Goal: Information Seeking & Learning: Learn about a topic

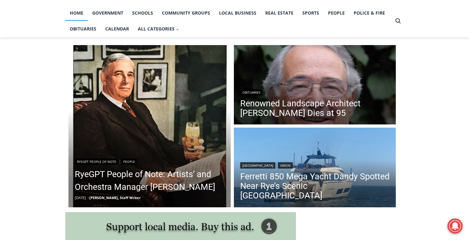
scroll to position [131, 0]
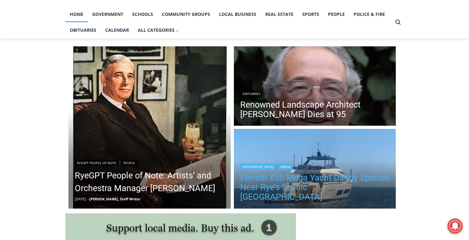
click at [295, 191] on link "Ferretti 850 Mega Yacht Dandy Spotted Near Rye’s Scenic Parsonage Point" at bounding box center [315, 187] width 150 height 29
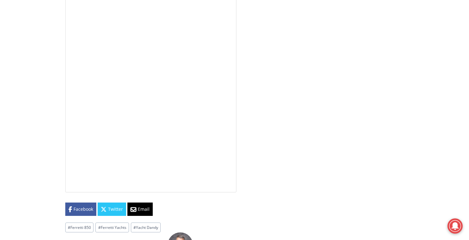
scroll to position [1583, 0]
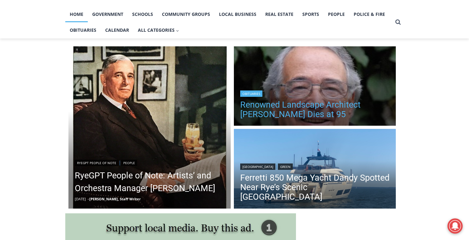
click at [313, 100] on link "Renowned Landscape Architect [PERSON_NAME] Dies at 95" at bounding box center [315, 109] width 150 height 19
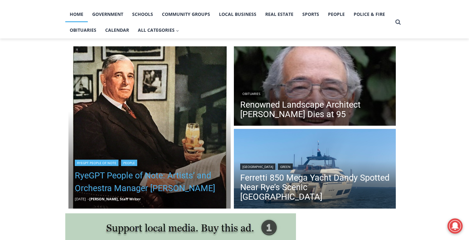
click at [105, 176] on link "RyeGPT People of Note: Artists’ and Orchestra Manager [PERSON_NAME]" at bounding box center [150, 181] width 150 height 25
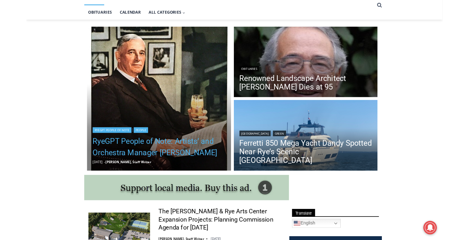
scroll to position [161, 0]
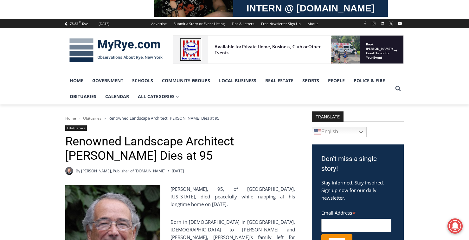
scroll to position [65, 0]
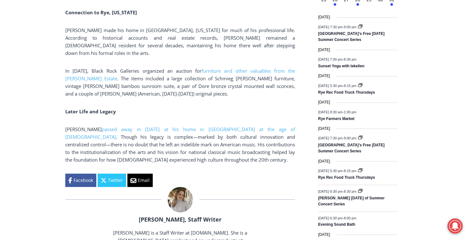
scroll to position [817, 0]
